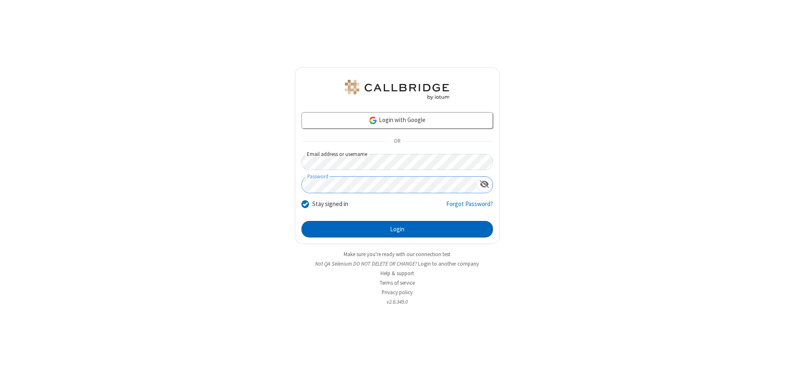
click at [397, 229] on button "Login" at bounding box center [396, 229] width 191 height 17
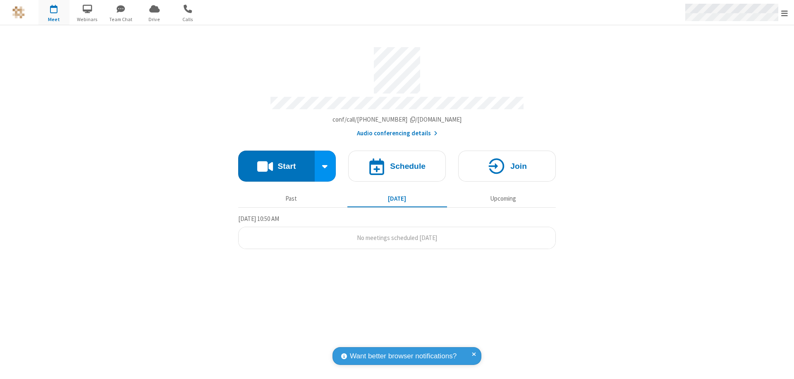
click at [784, 13] on span "Open menu" at bounding box center [784, 13] width 7 height 8
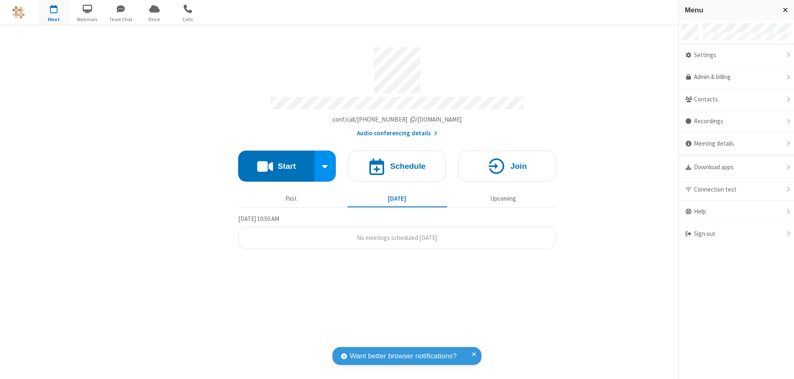
click at [736, 55] on div "Settings" at bounding box center [735, 55] width 115 height 22
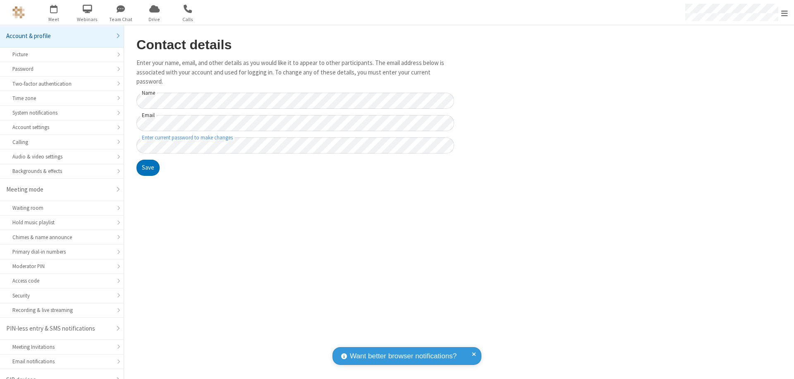
scroll to position [12, 0]
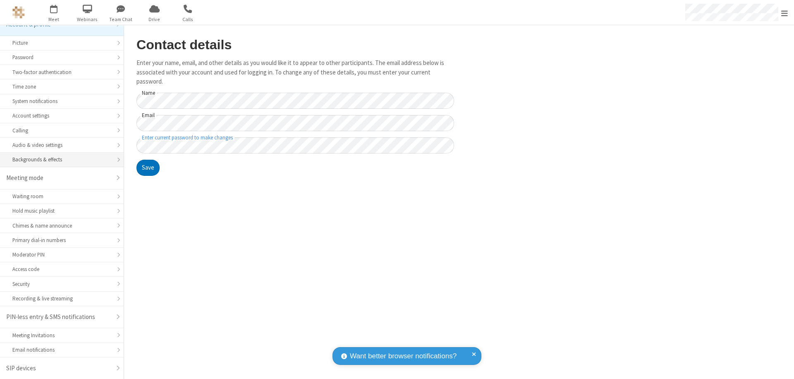
click at [59, 160] on div "Backgrounds & effects" at bounding box center [61, 159] width 99 height 8
